Goal: Navigation & Orientation: Find specific page/section

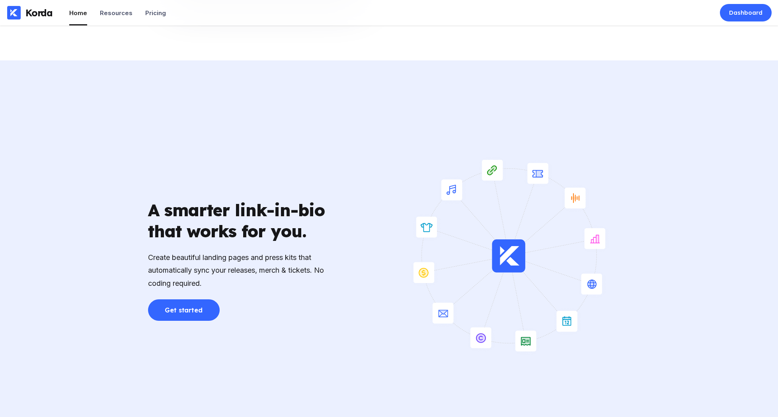
scroll to position [2089, 0]
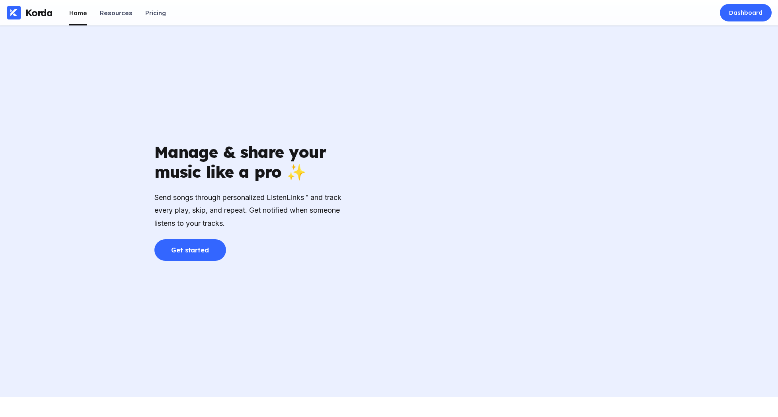
scroll to position [1353, 0]
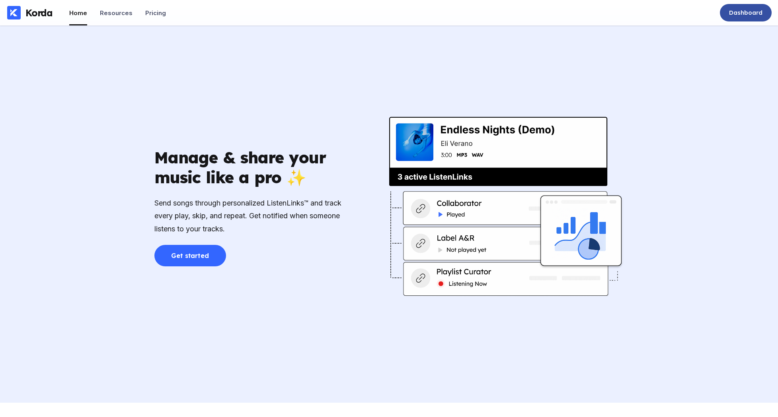
click at [724, 13] on div "Dashboard" at bounding box center [746, 13] width 52 height 18
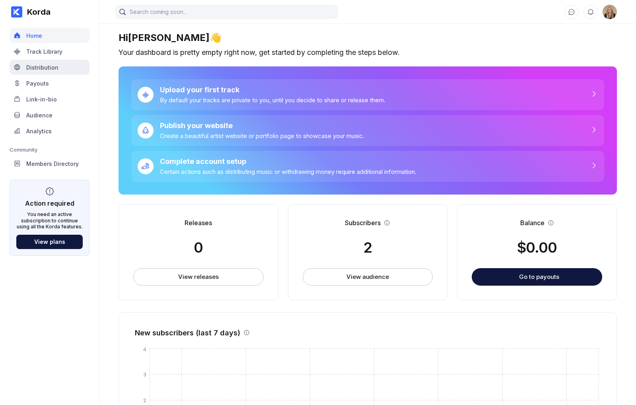
click at [51, 66] on div "Distribution" at bounding box center [42, 67] width 32 height 7
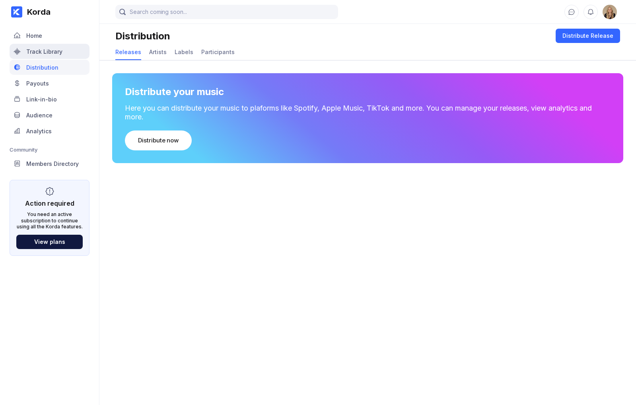
click at [54, 56] on div "Track Library" at bounding box center [50, 51] width 80 height 15
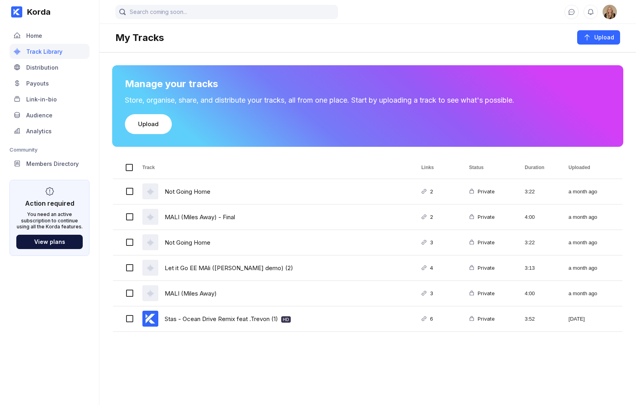
click at [36, 43] on link "Home" at bounding box center [50, 36] width 80 height 16
